Goal: Transaction & Acquisition: Obtain resource

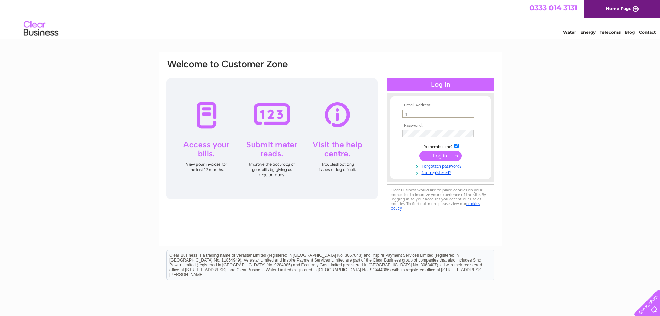
type input "[EMAIL_ADDRESS][DOMAIN_NAME]"
click at [419, 151] on input "submit" at bounding box center [440, 156] width 43 height 10
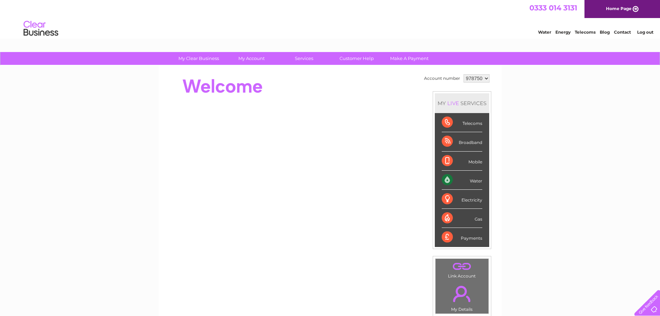
click at [465, 237] on div "Payments" at bounding box center [462, 237] width 41 height 19
click at [449, 237] on div "Payments" at bounding box center [462, 237] width 41 height 19
click at [464, 237] on div "Payments" at bounding box center [462, 237] width 41 height 19
click at [445, 238] on div "Payments" at bounding box center [462, 237] width 41 height 19
click at [445, 182] on div "Water" at bounding box center [462, 180] width 41 height 19
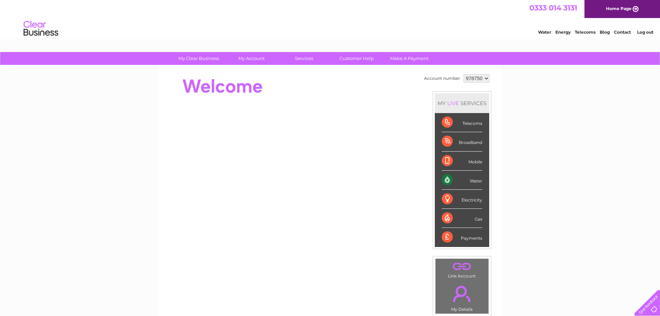
click at [467, 181] on div "Water" at bounding box center [462, 180] width 41 height 19
click at [462, 102] on div "MY LIVE SERVICES" at bounding box center [462, 103] width 54 height 20
click at [471, 79] on select "978750" at bounding box center [477, 78] width 26 height 8
click at [464, 74] on select "978750" at bounding box center [477, 78] width 26 height 8
click at [521, 111] on div "My Clear Business Login Details My Details My Preferences Link Account My Accou…" at bounding box center [330, 247] width 660 height 390
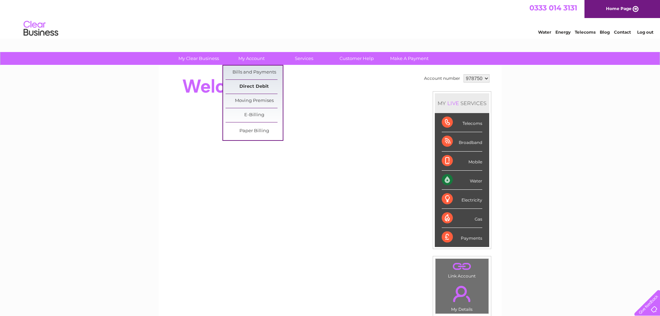
click at [252, 89] on link "Direct Debit" at bounding box center [254, 87] width 57 height 14
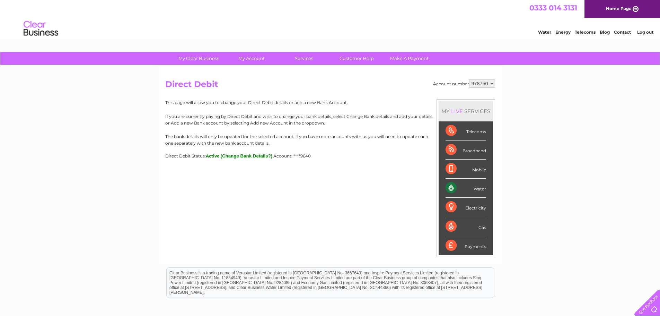
click at [253, 155] on button "(Change Bank Details?)" at bounding box center [247, 155] width 52 height 5
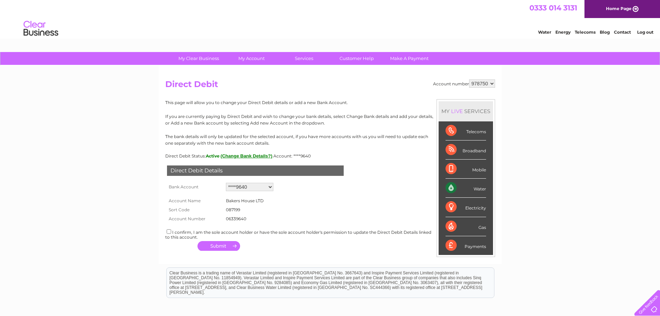
click at [254, 184] on select "Add new account ****9640 ****2769 ****9640" at bounding box center [249, 187] width 47 height 8
click at [317, 190] on div "Direct Debit Details Bank Account Add new account ****9640 ****2769 ****9640 Lo…" at bounding box center [330, 205] width 330 height 95
click at [210, 156] on span "Active" at bounding box center [213, 155] width 14 height 5
click at [273, 184] on select "Add new account ****9640 ****2769 ****9640" at bounding box center [249, 187] width 47 height 8
click at [226, 183] on select "Add new account ****9640 ****2769 ****9640" at bounding box center [249, 187] width 47 height 8
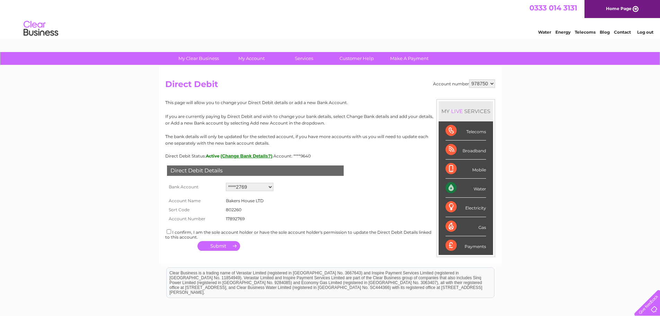
click at [268, 187] on select "Add new account ****9640 ****2769 ****9640" at bounding box center [249, 187] width 47 height 8
click at [226, 183] on select "Add new account ****9640 ****2769 ****9640" at bounding box center [249, 187] width 47 height 8
click at [270, 186] on select "Add new account ****9640 ****2769 ****9640" at bounding box center [249, 187] width 47 height 8
select select "1110100"
click at [226, 183] on select "Add new account ****9640 ****2769 ****9640" at bounding box center [249, 187] width 47 height 8
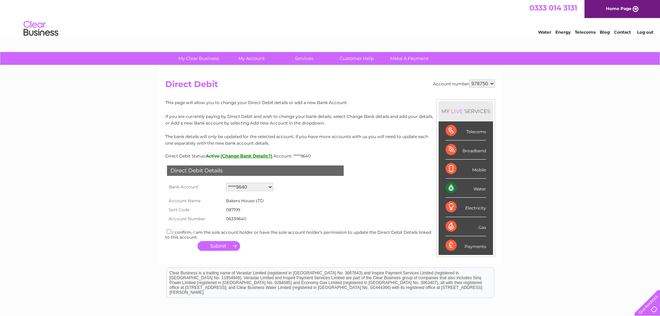
click at [254, 157] on button "(Change Bank Details?)" at bounding box center [247, 155] width 52 height 5
click at [312, 219] on form "Account Name Bakers House LTD Sort Code 087199 Account Number 06339640 1110100" at bounding box center [330, 208] width 330 height 30
click at [342, 206] on form "Account Name Bakers House LTD Sort Code 087199 Account Number 06339640 1110100" at bounding box center [330, 208] width 330 height 30
click at [403, 59] on link "Make A Payment" at bounding box center [409, 58] width 57 height 13
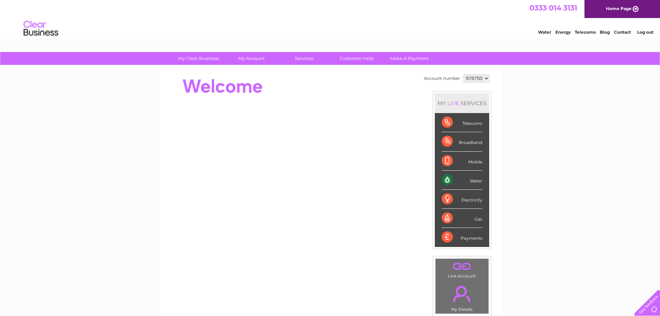
click at [462, 239] on div "Payments" at bounding box center [462, 237] width 41 height 19
click at [446, 238] on div "Payments" at bounding box center [462, 237] width 41 height 19
click at [480, 78] on select "978750" at bounding box center [477, 78] width 26 height 8
click at [464, 74] on select "978750" at bounding box center [477, 78] width 26 height 8
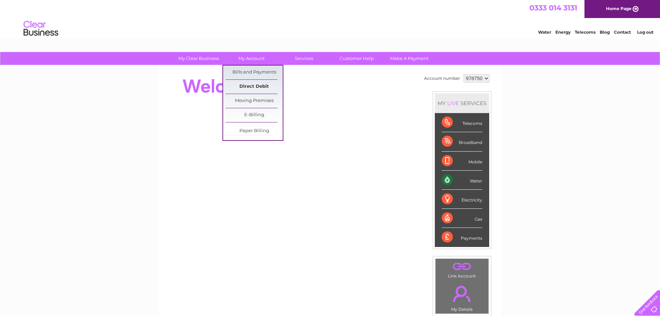
click at [257, 85] on link "Direct Debit" at bounding box center [254, 87] width 57 height 14
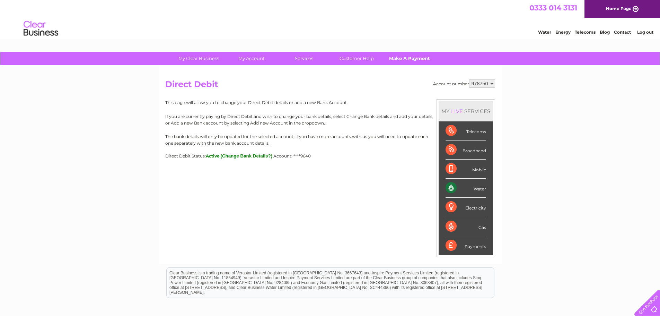
click at [406, 57] on link "Make A Payment" at bounding box center [409, 58] width 57 height 13
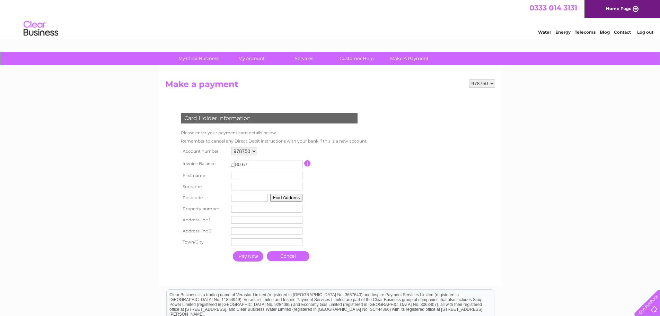
click at [645, 30] on link "Log out" at bounding box center [645, 31] width 16 height 5
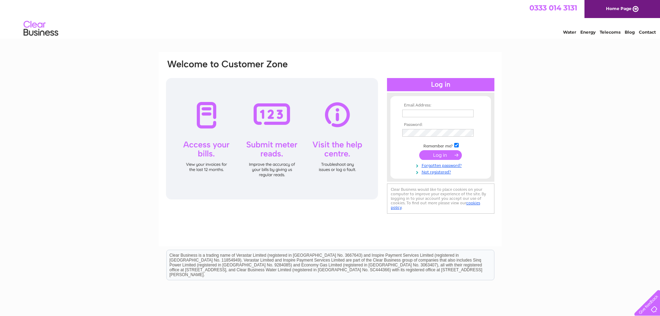
click at [448, 114] on input "text" at bounding box center [437, 114] width 71 height 8
type input "[EMAIL_ADDRESS][DOMAIN_NAME]"
click at [419, 151] on input "submit" at bounding box center [440, 156] width 43 height 10
click at [436, 158] on input "submit" at bounding box center [440, 156] width 43 height 10
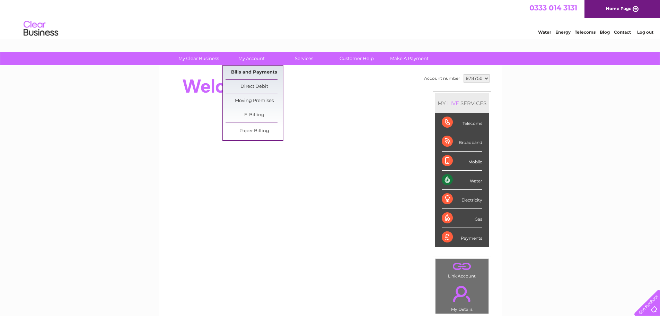
click at [247, 70] on link "Bills and Payments" at bounding box center [254, 73] width 57 height 14
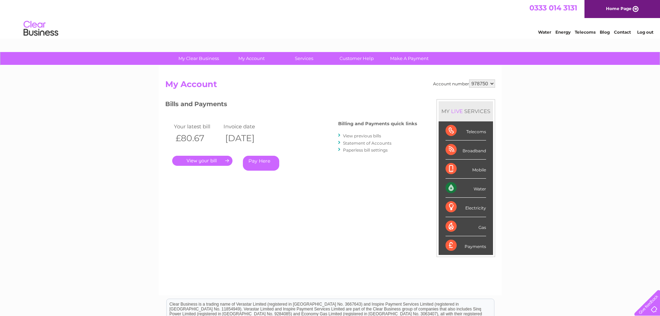
click at [194, 163] on link "." at bounding box center [202, 161] width 60 height 10
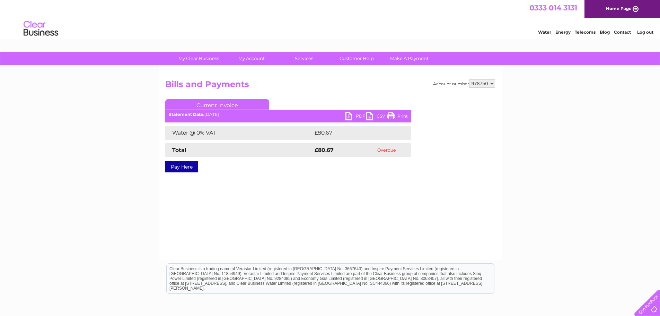
click at [358, 114] on link "PDF" at bounding box center [356, 117] width 21 height 10
